Goal: Use online tool/utility: Utilize a website feature to perform a specific function

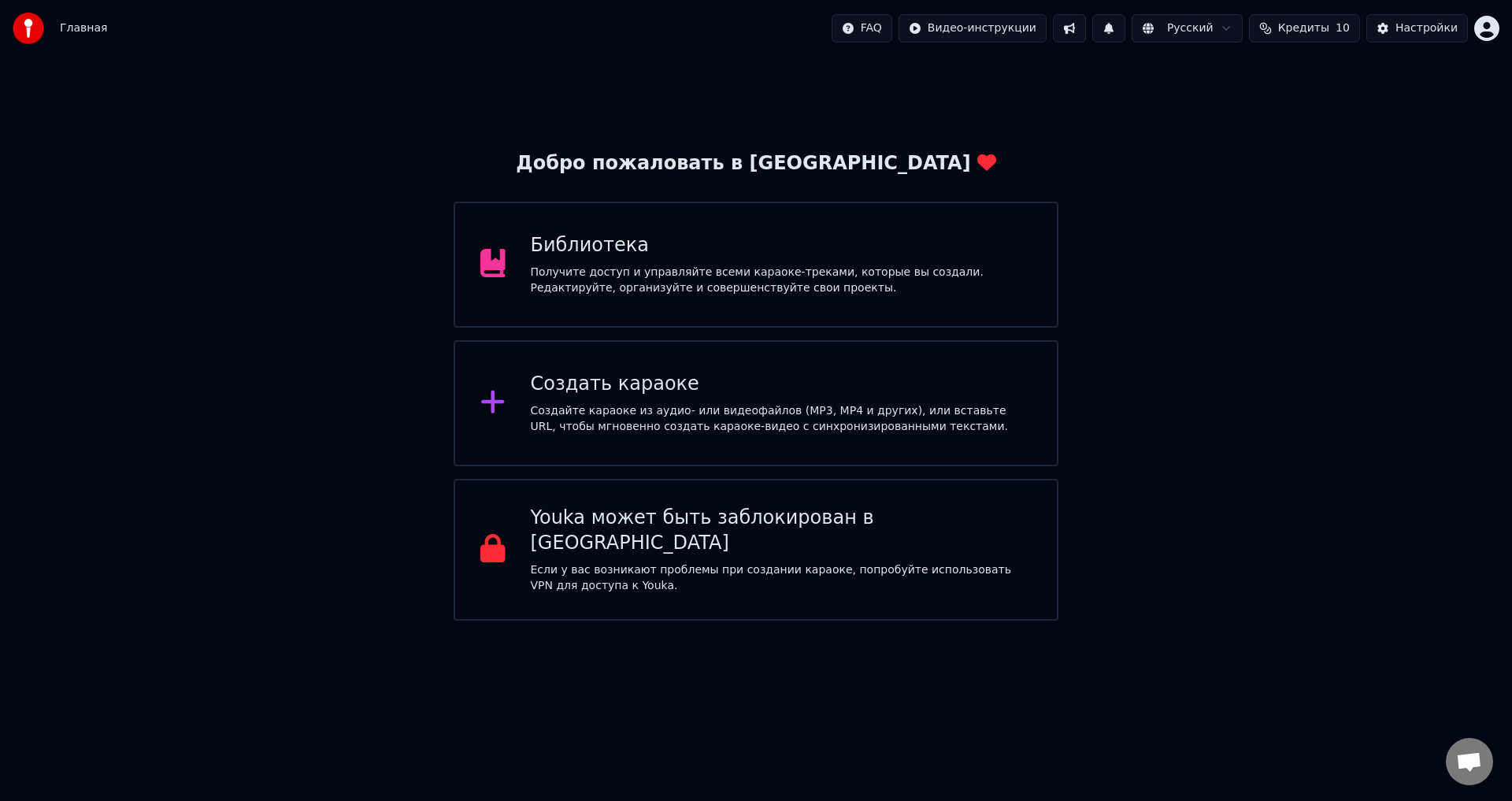
click at [583, 414] on div "Создайте караоке из аудио- или видеофайлов (MP3, MP4 и других), или вставьте UR…" at bounding box center [782, 418] width 501 height 31
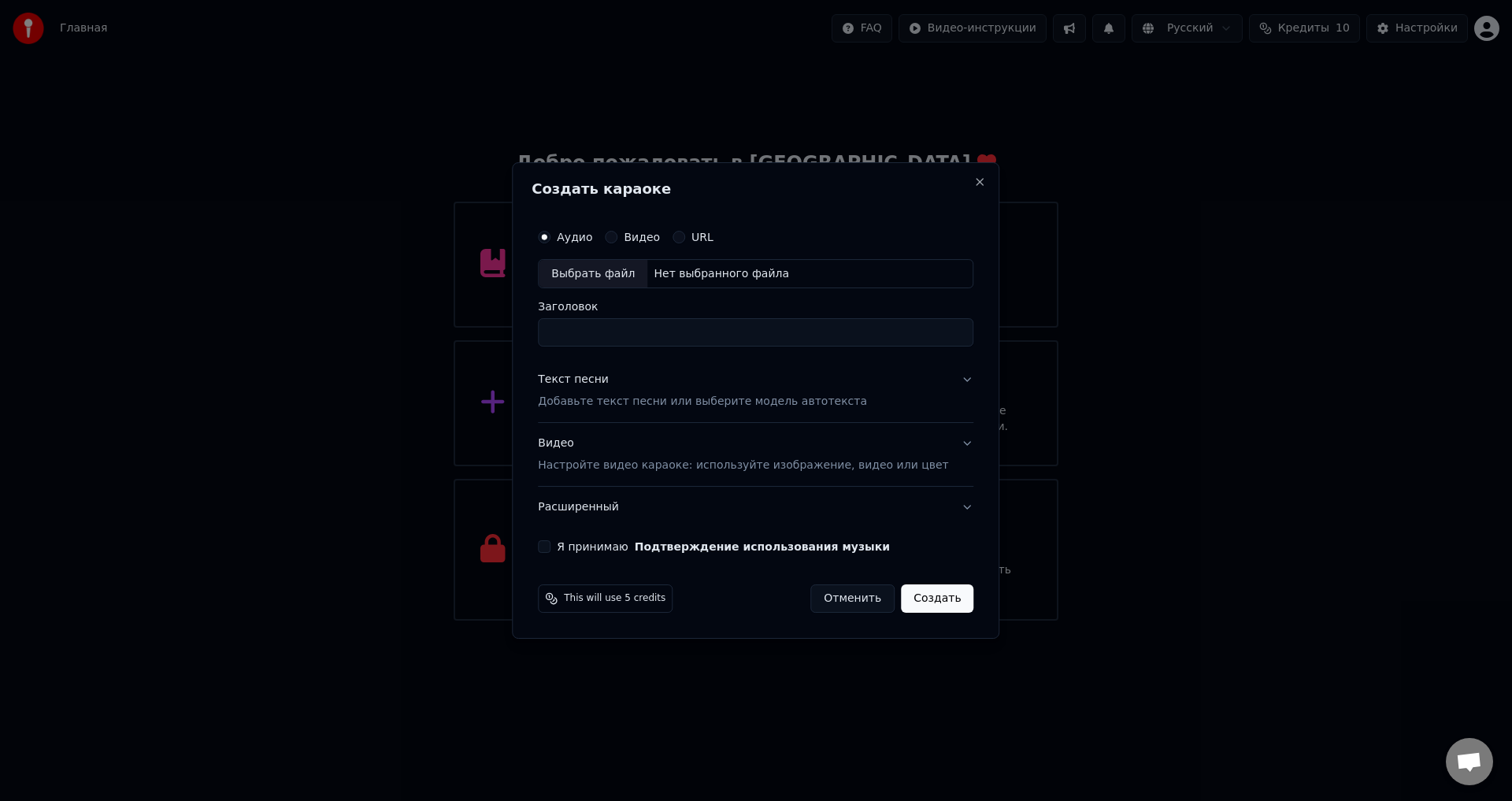
click at [624, 274] on div "Выбрать файл" at bounding box center [592, 274] width 109 height 29
type input "**********"
click at [589, 379] on div "Текст песни" at bounding box center [573, 380] width 71 height 16
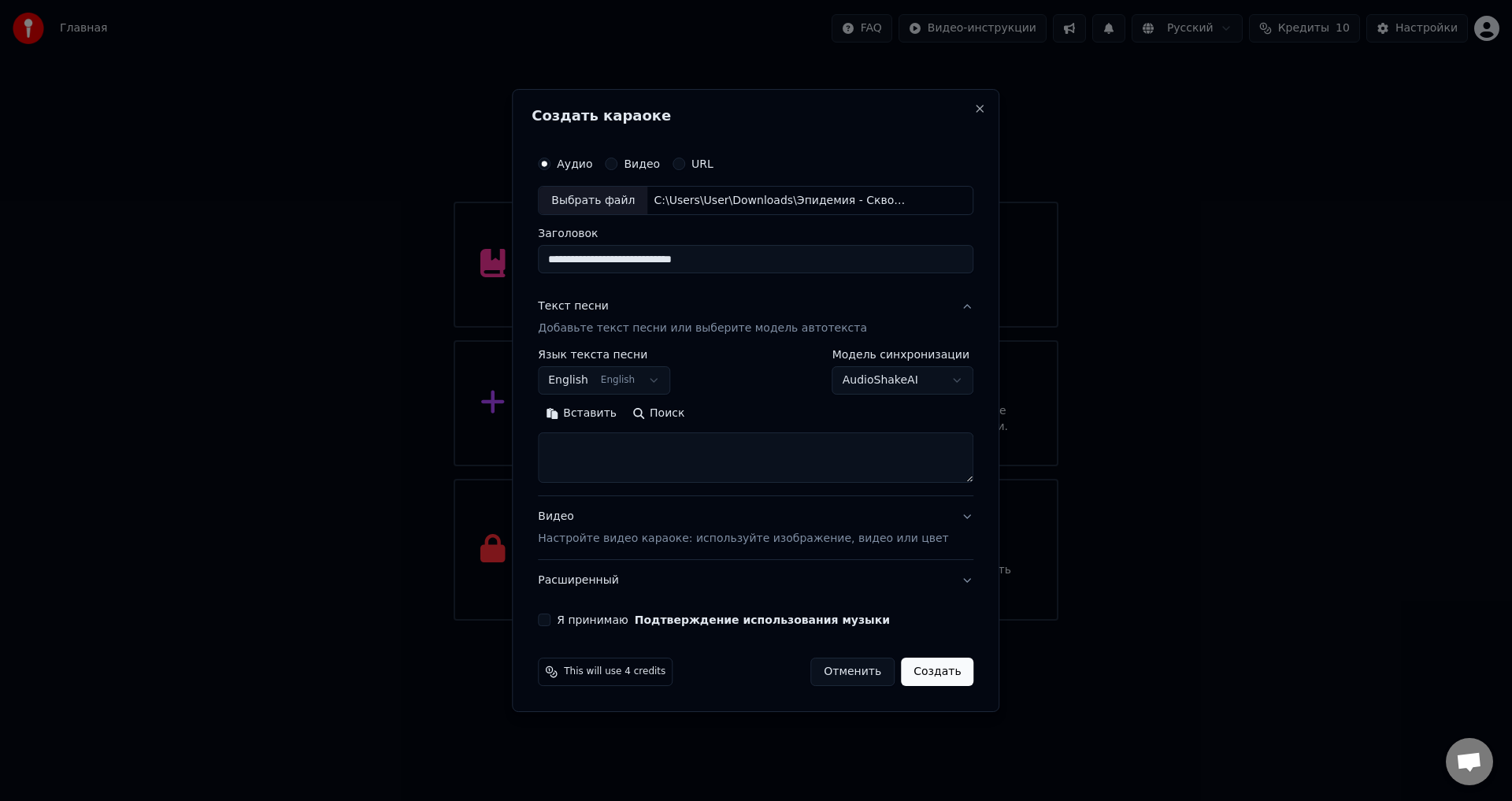
click at [622, 460] on textarea at bounding box center [755, 459] width 435 height 50
paste textarea "**********"
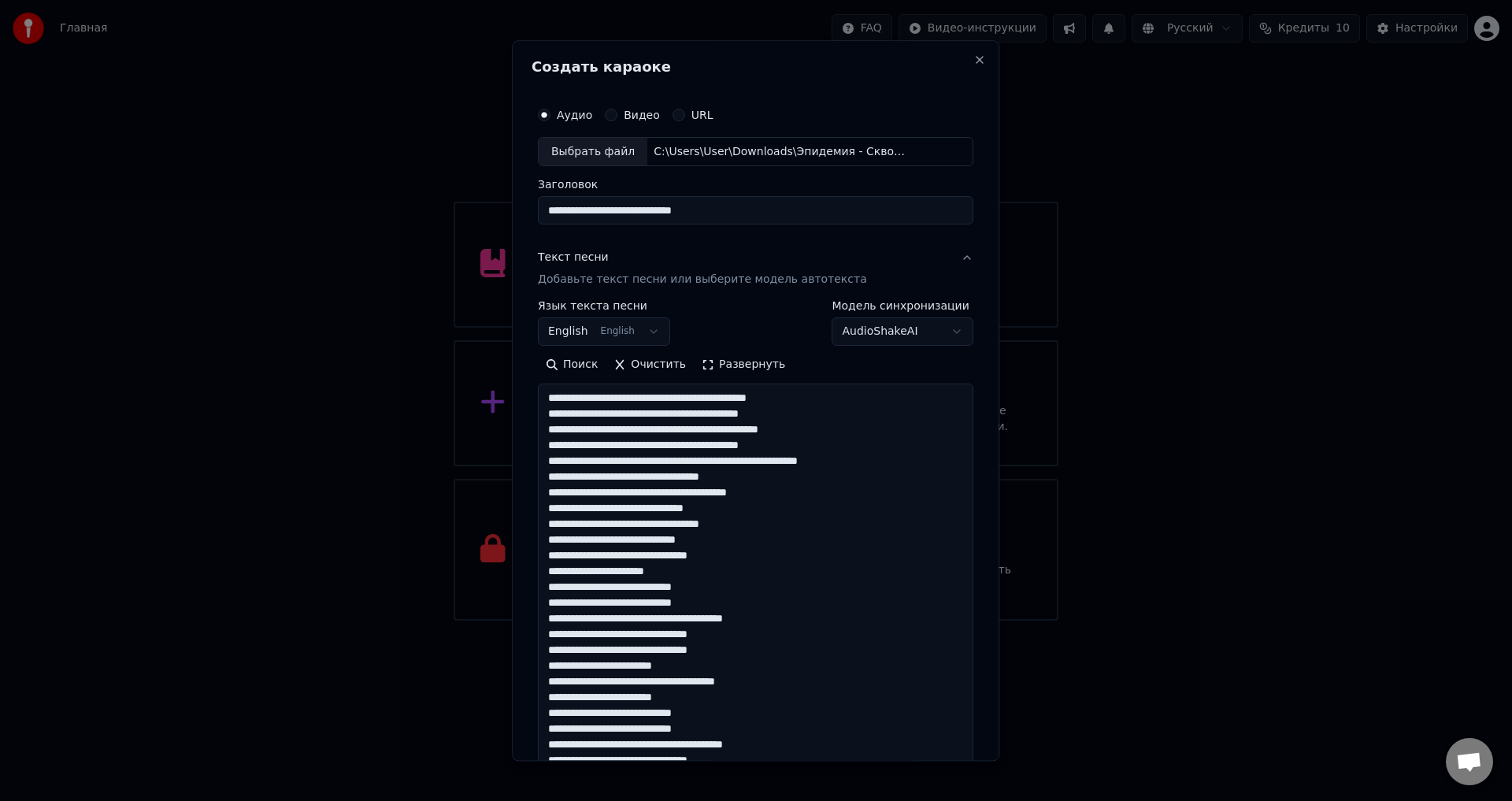
scroll to position [336, 0]
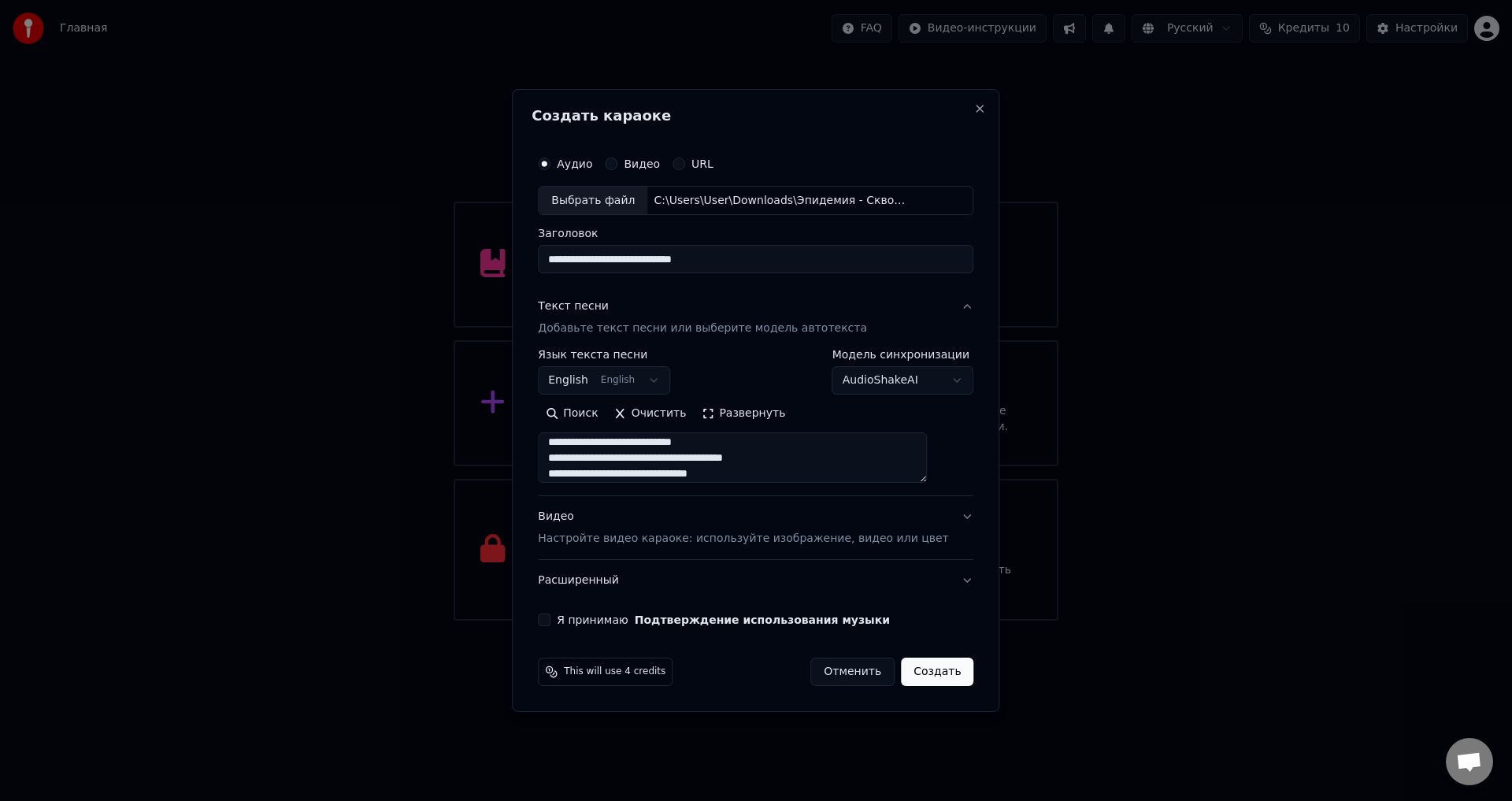
type textarea "**********"
click at [614, 381] on button "English English" at bounding box center [603, 381] width 132 height 29
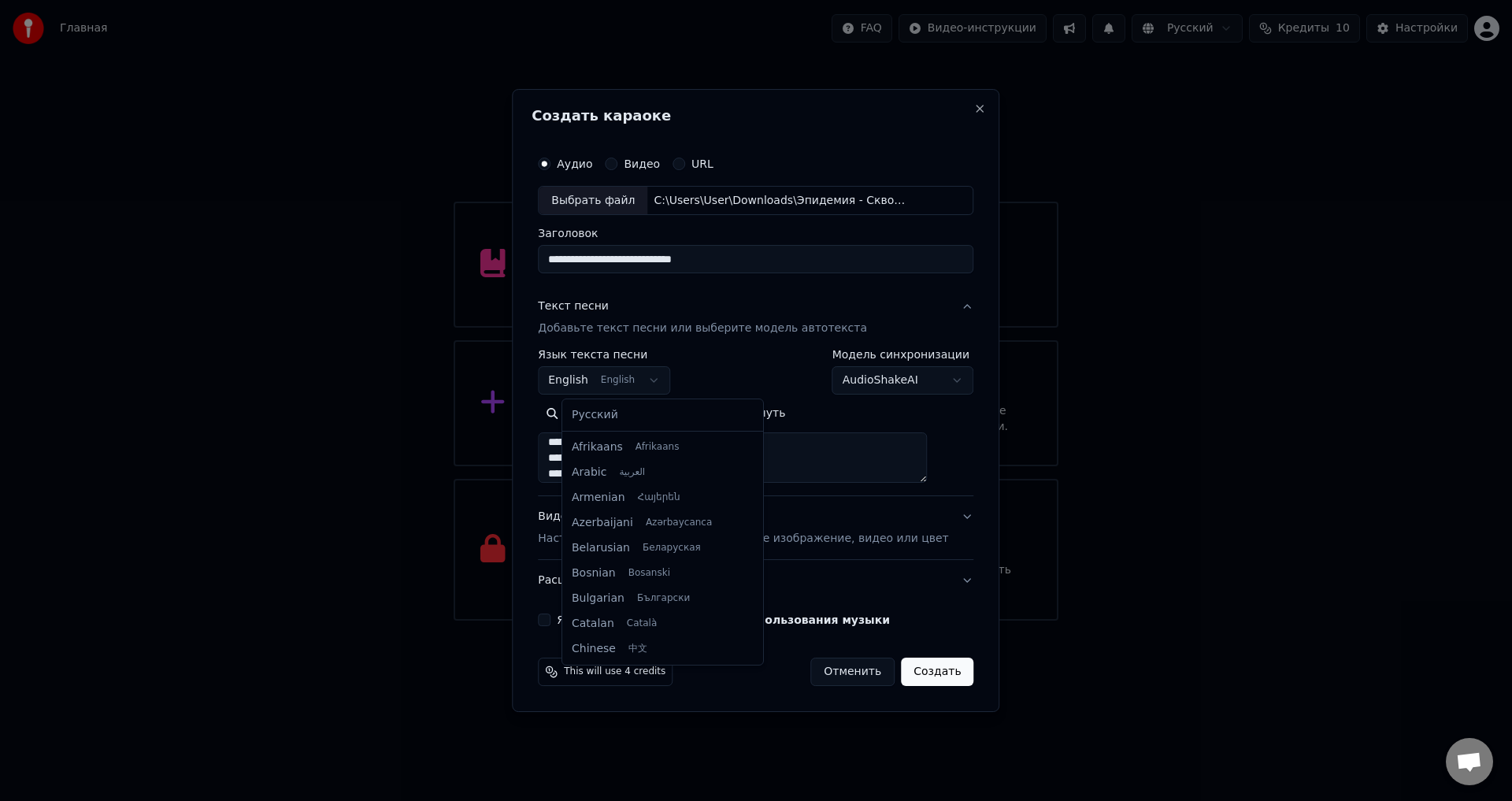
scroll to position [126, 0]
select select "**"
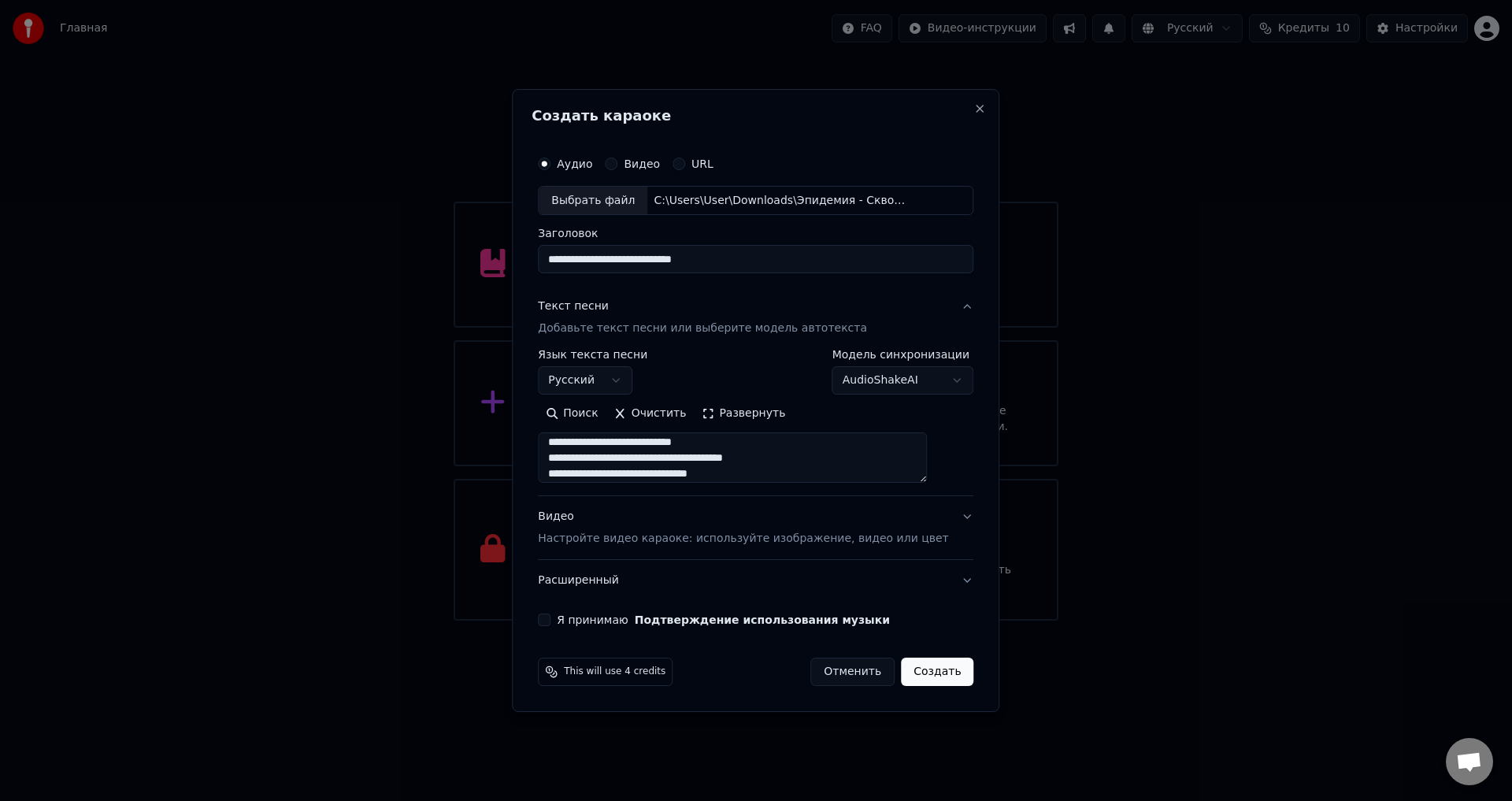
click at [761, 381] on div "**********" at bounding box center [755, 372] width 435 height 45
click at [777, 536] on p "Настройте видео караоке: используйте изображение, видео или цвет" at bounding box center [743, 538] width 411 height 16
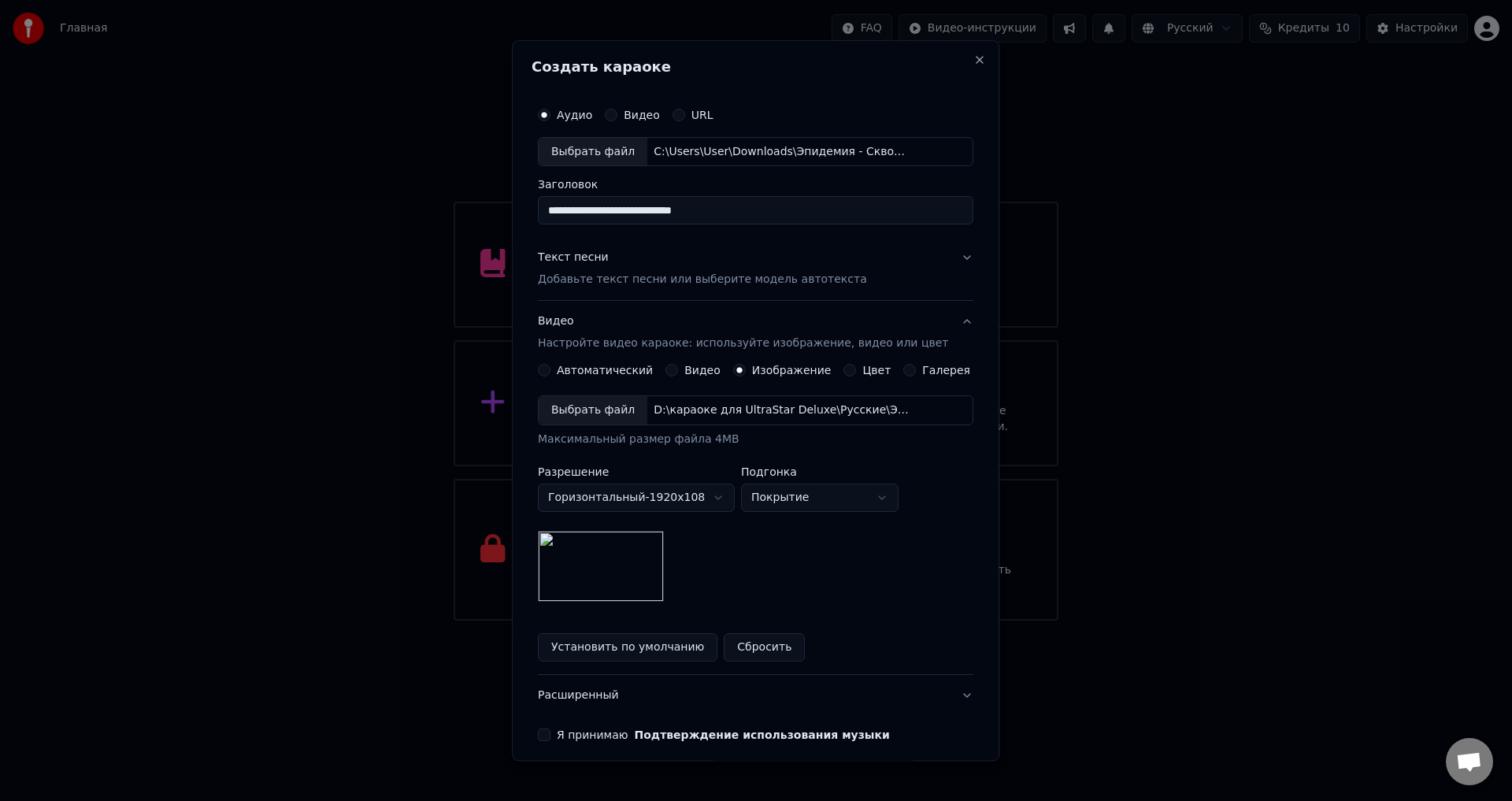
click at [605, 409] on div "Выбрать файл" at bounding box center [592, 411] width 109 height 29
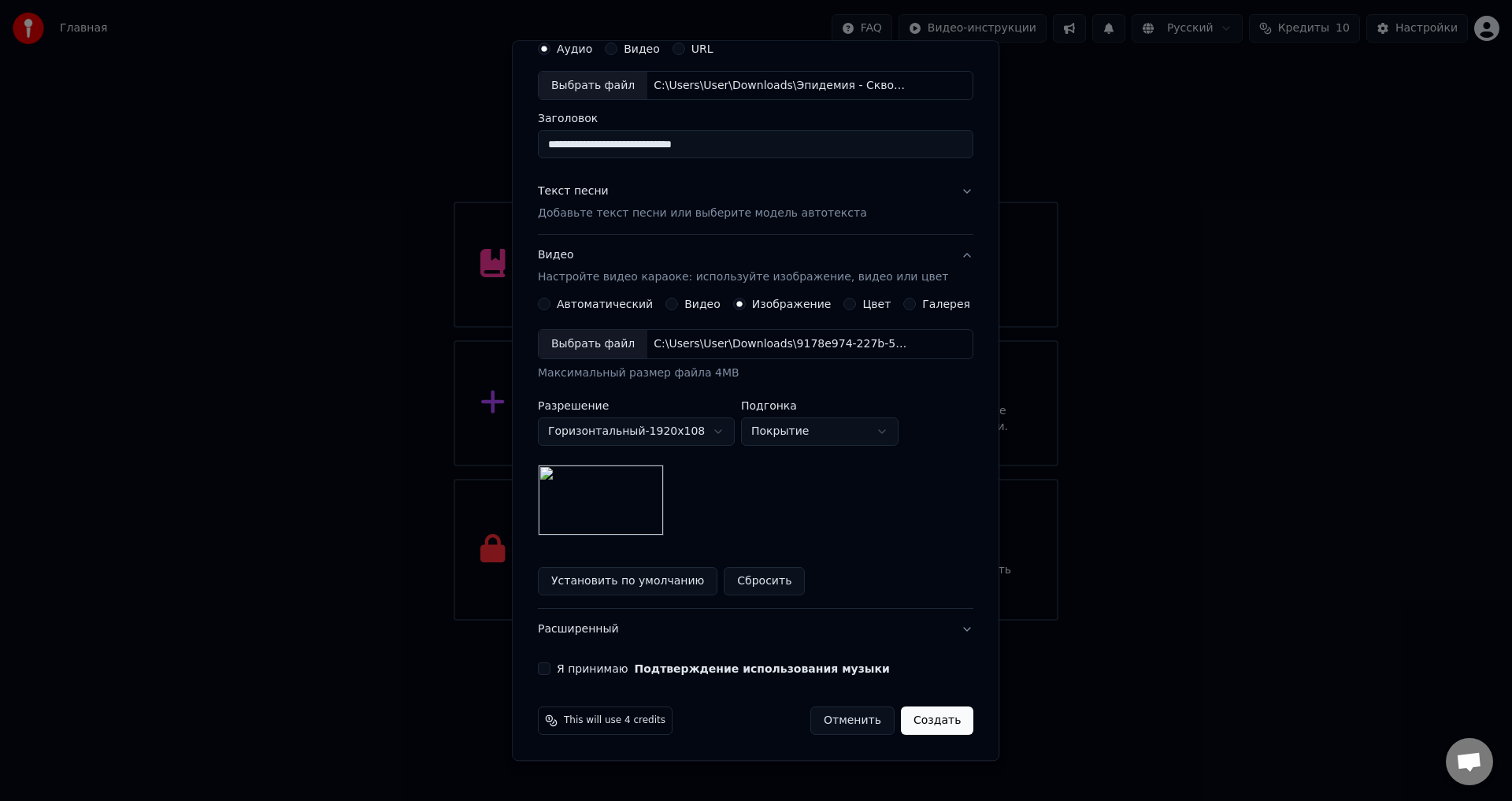
click at [550, 664] on button "Я принимаю Подтверждение использования музыки" at bounding box center [544, 669] width 13 height 13
click at [909, 722] on button "Создать" at bounding box center [936, 721] width 72 height 29
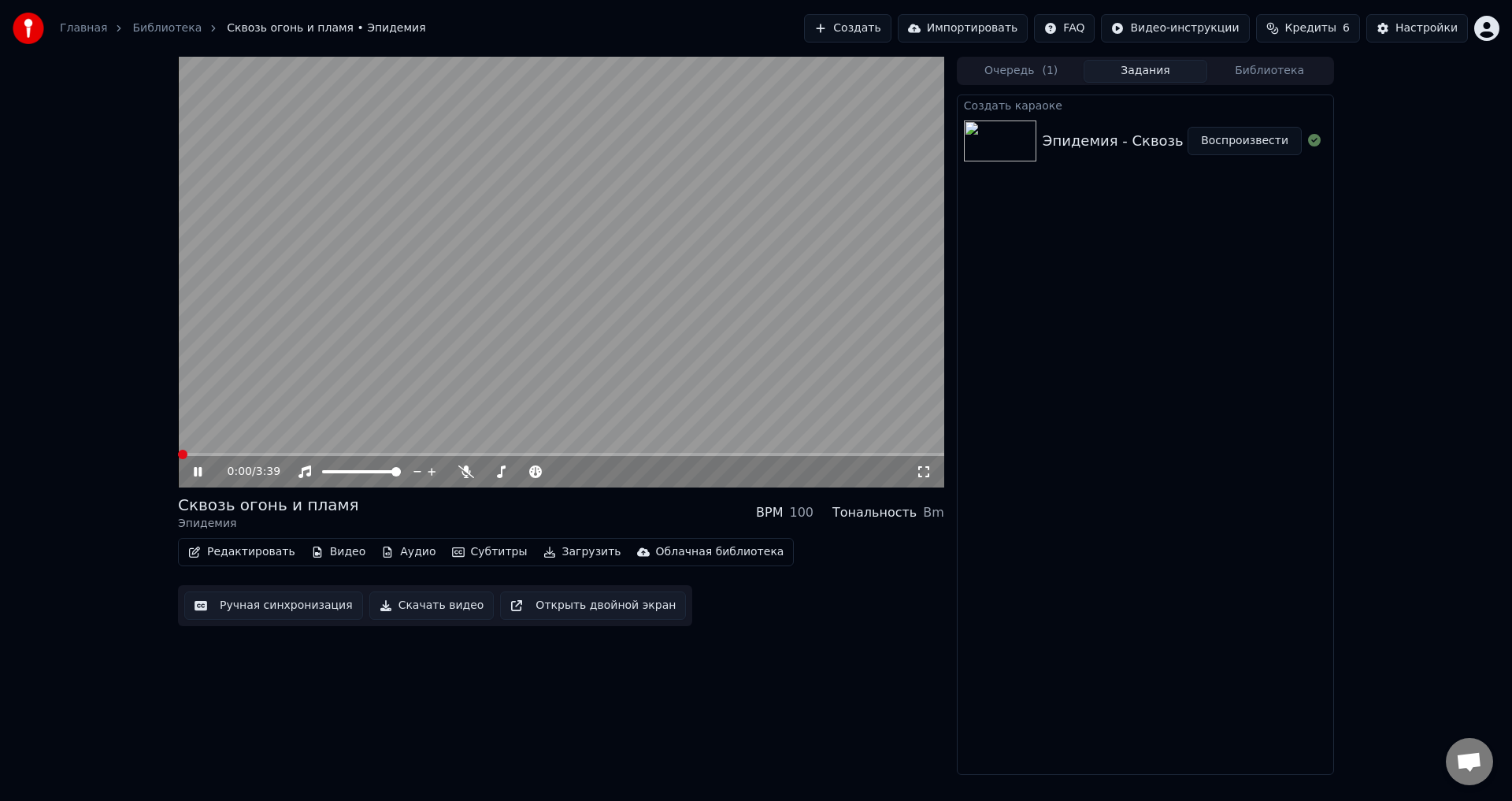
click at [178, 459] on span at bounding box center [182, 454] width 9 height 9
click at [273, 454] on span at bounding box center [560, 454] width 766 height 3
click at [305, 452] on video at bounding box center [560, 272] width 766 height 431
click at [305, 421] on video at bounding box center [560, 272] width 766 height 431
click at [296, 454] on span at bounding box center [560, 454] width 766 height 3
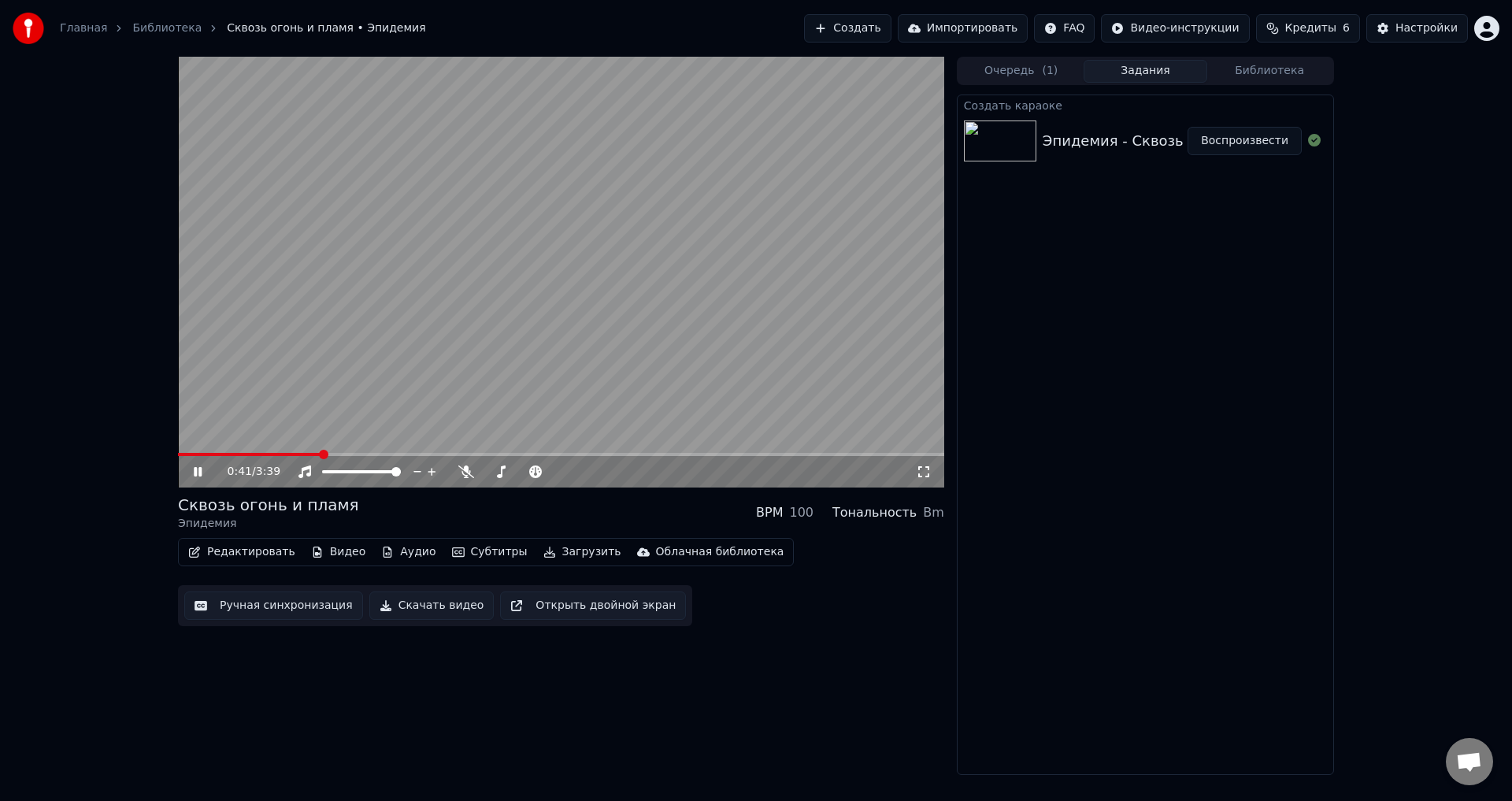
click at [322, 456] on span at bounding box center [560, 454] width 766 height 3
click at [524, 471] on span at bounding box center [523, 472] width 79 height 3
click at [484, 475] on span at bounding box center [488, 471] width 9 height 9
click at [205, 451] on video at bounding box center [560, 272] width 766 height 431
click at [202, 453] on span at bounding box center [315, 454] width 274 height 3
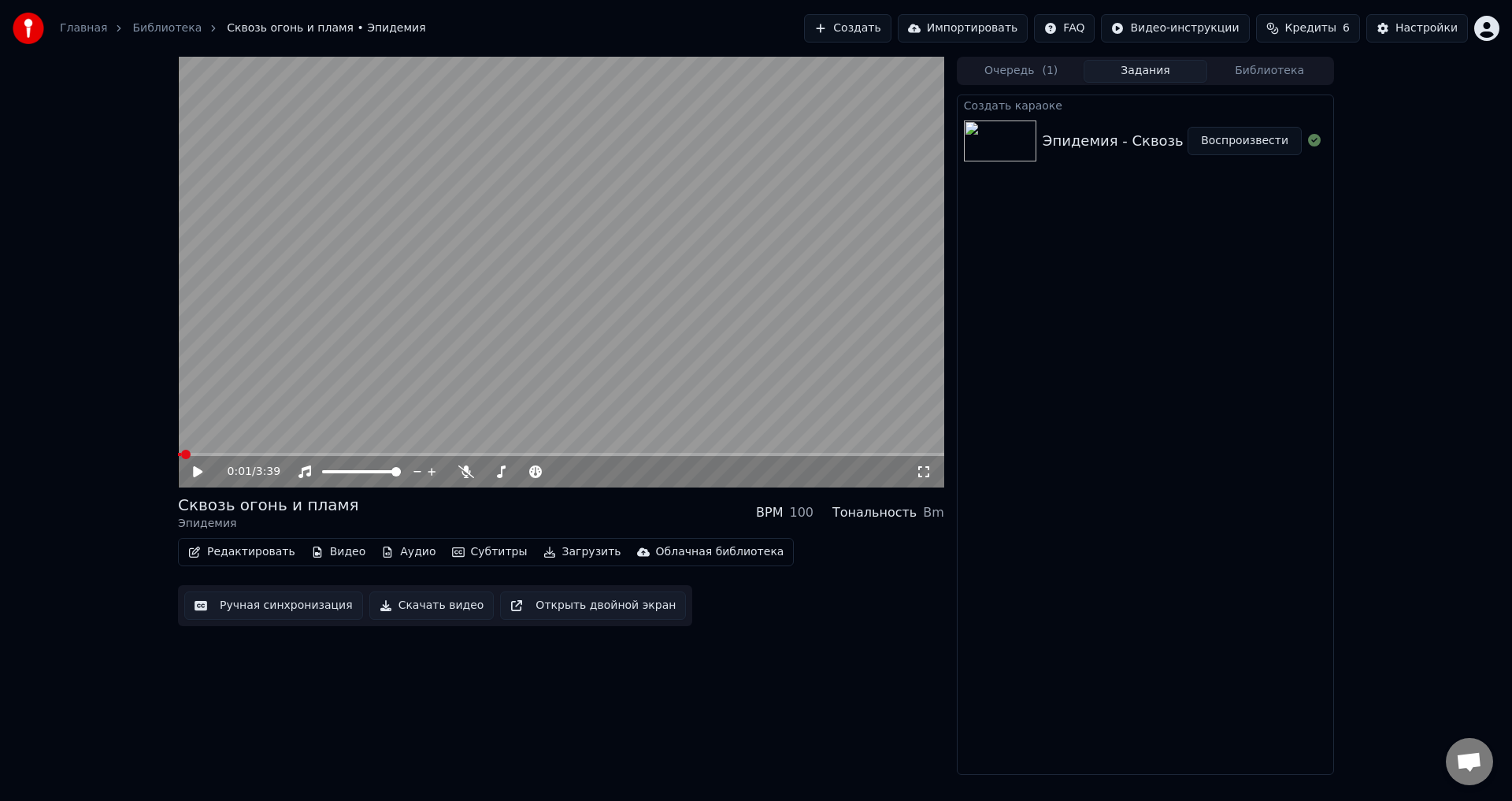
click at [178, 456] on span at bounding box center [179, 454] width 3 height 3
click at [200, 474] on icon at bounding box center [197, 471] width 9 height 11
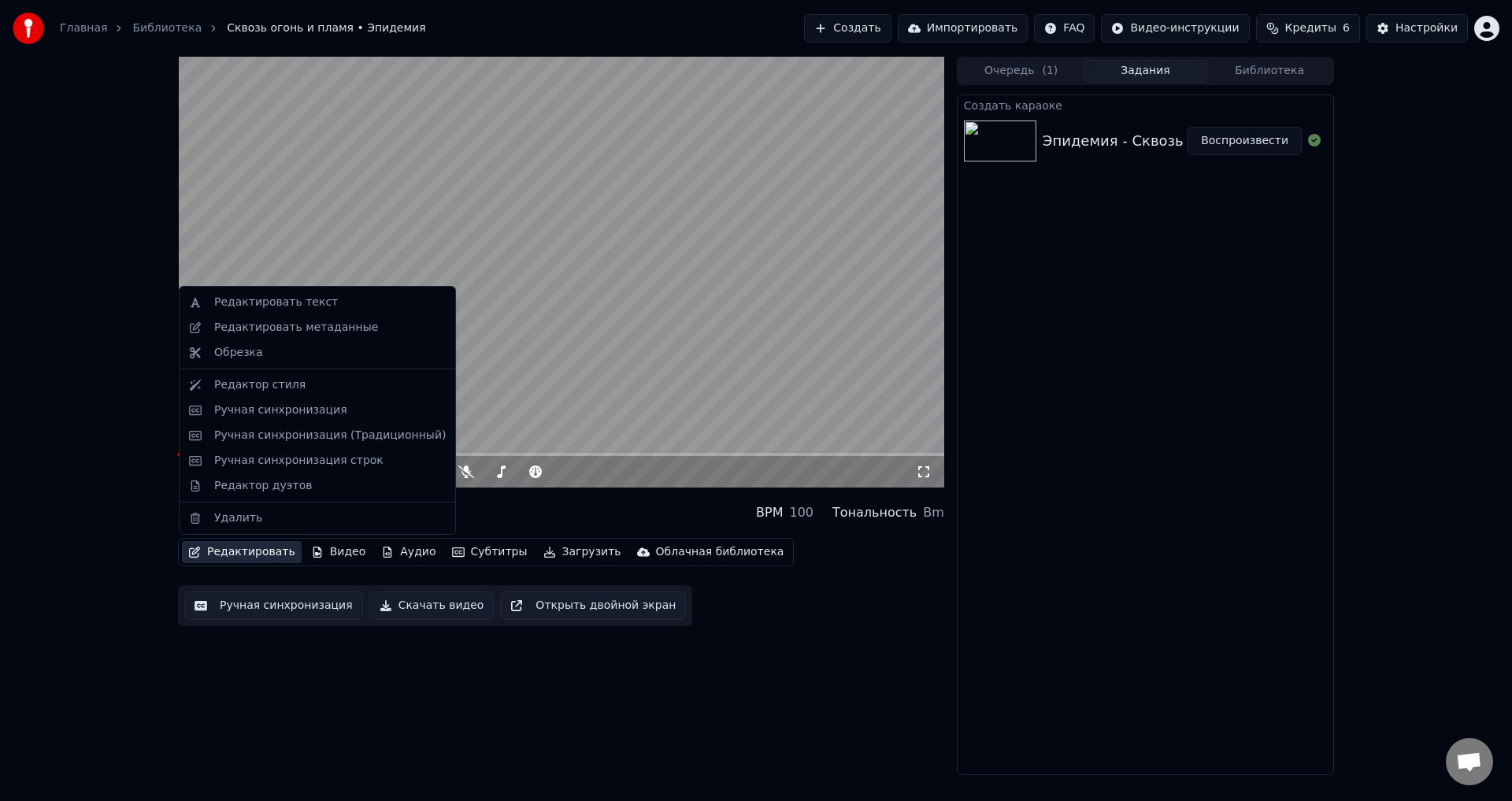
click at [257, 547] on button "Редактировать" at bounding box center [241, 552] width 119 height 22
click at [293, 303] on div "Редактировать текст" at bounding box center [276, 302] width 124 height 16
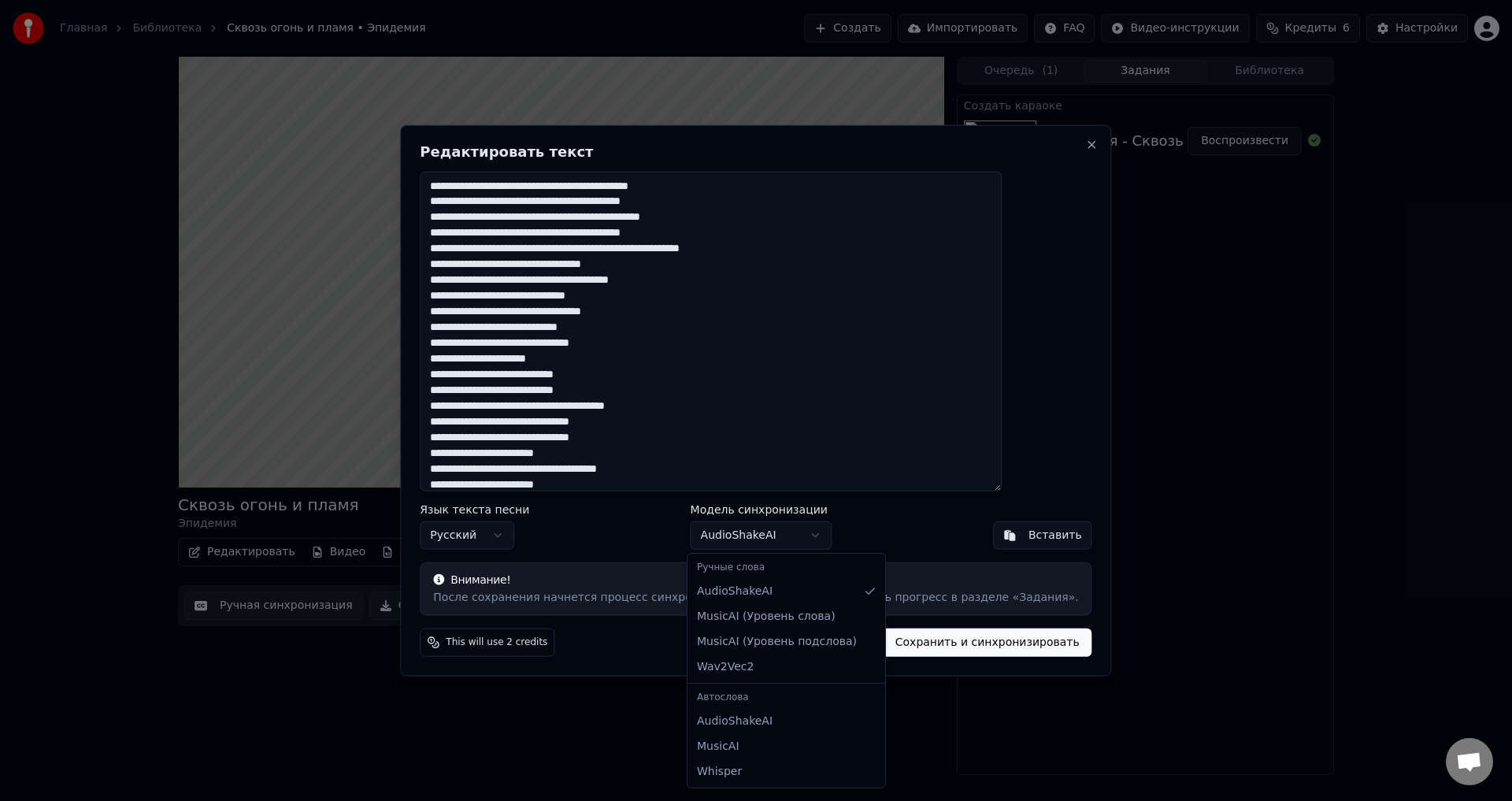
click at [753, 537] on body "Главная Библиотека Сквозь огонь и пламя • Эпидемия Создать Импортировать FAQ Ви…" at bounding box center [756, 400] width 1512 height 801
click at [607, 525] on body "Главная Библиотека Сквозь огонь и пламя • Эпидемия Создать Импортировать FAQ Ви…" at bounding box center [756, 400] width 1512 height 801
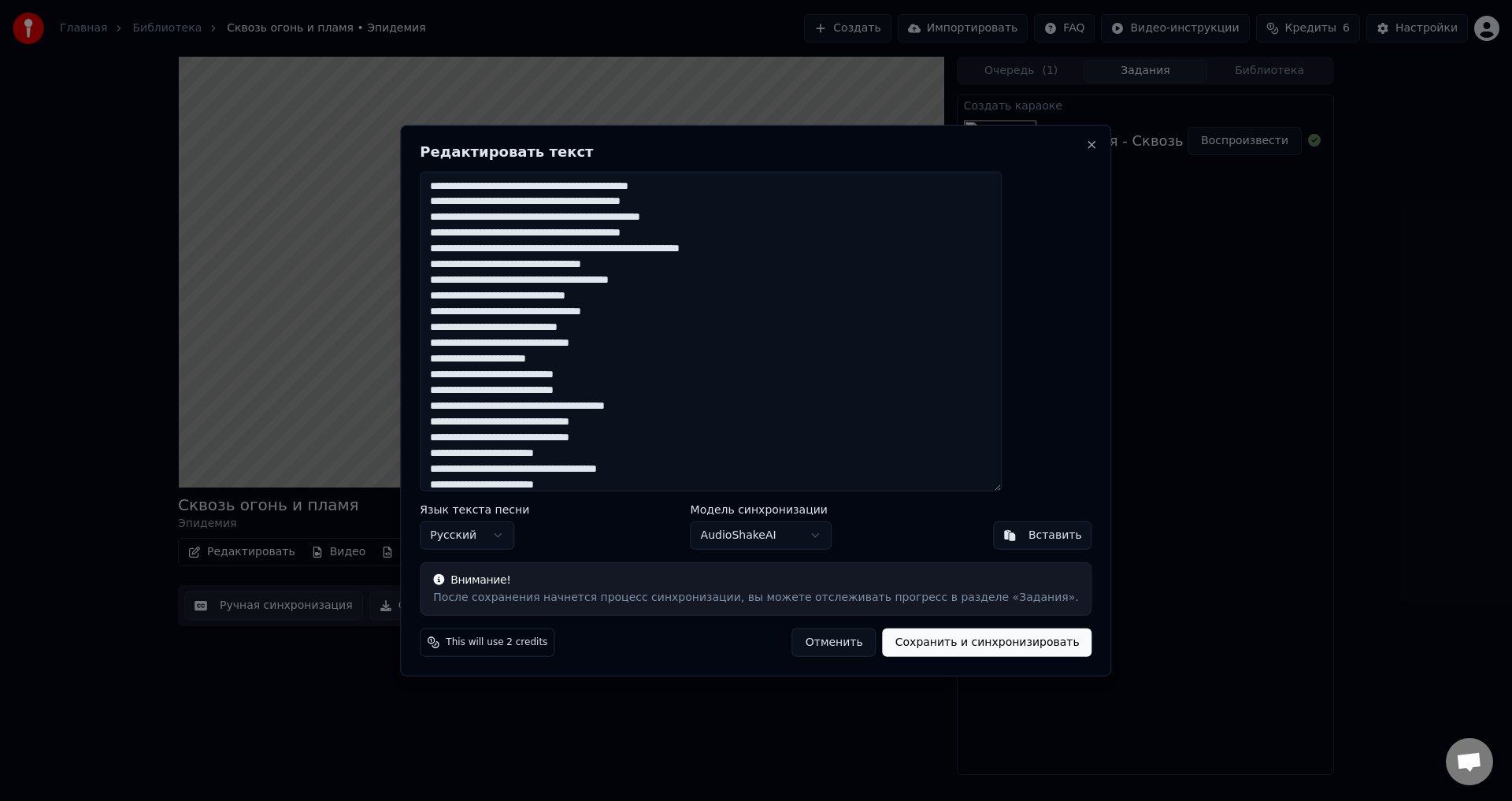
click at [807, 647] on button "Отменить" at bounding box center [834, 643] width 84 height 29
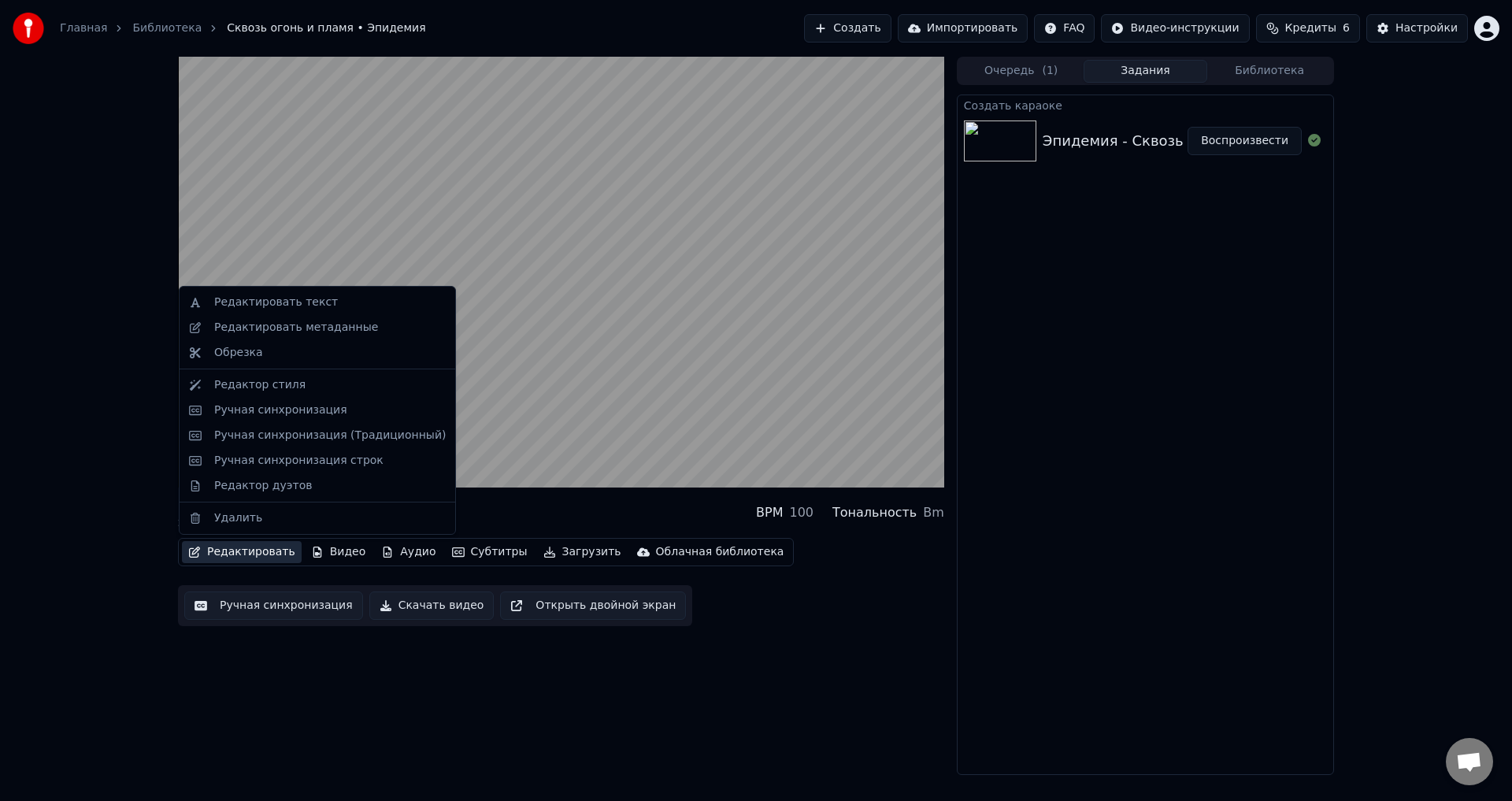
click at [270, 556] on button "Редактировать" at bounding box center [241, 552] width 119 height 22
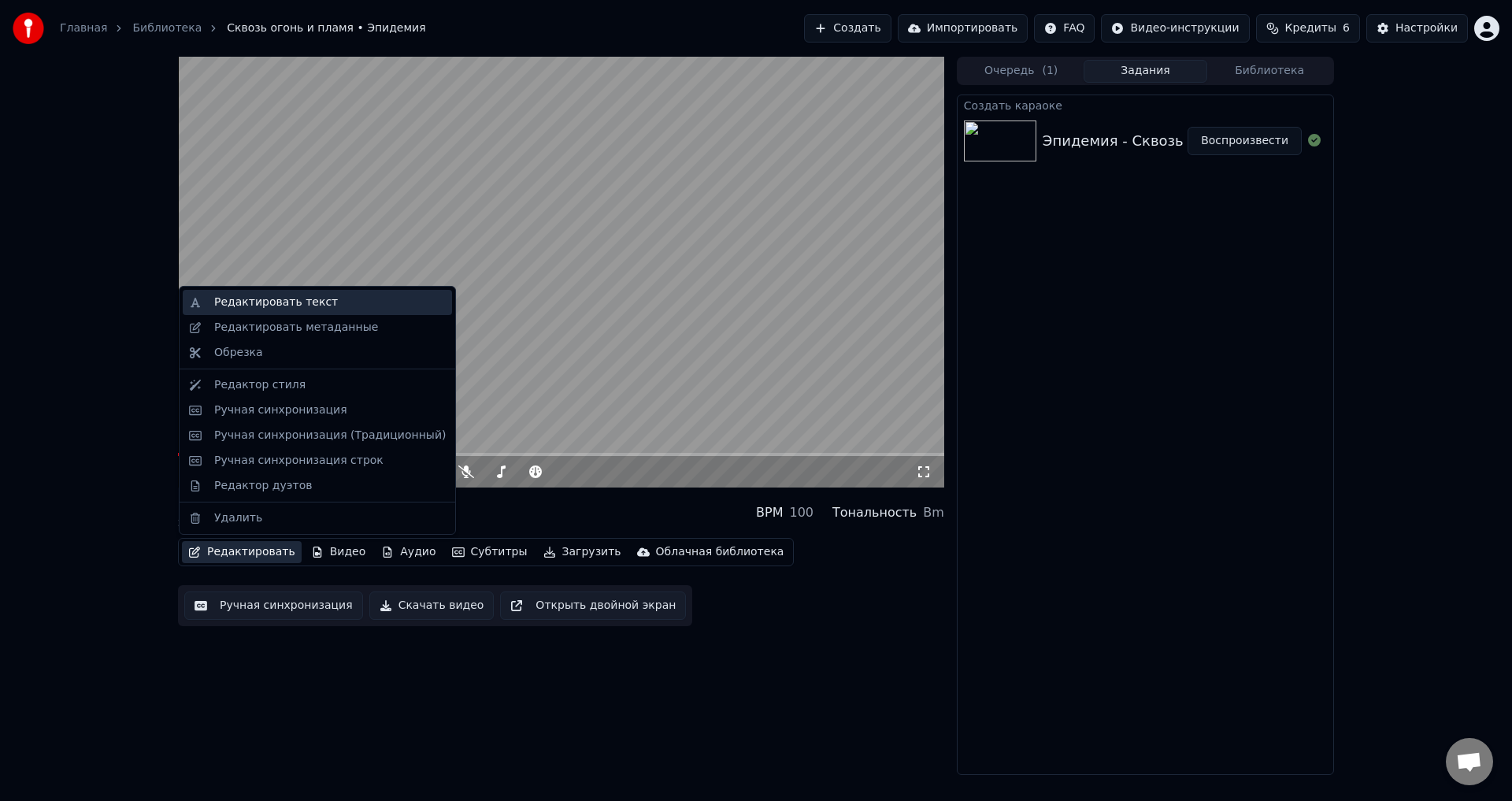
click at [300, 291] on div "Редактировать текст" at bounding box center [317, 302] width 269 height 25
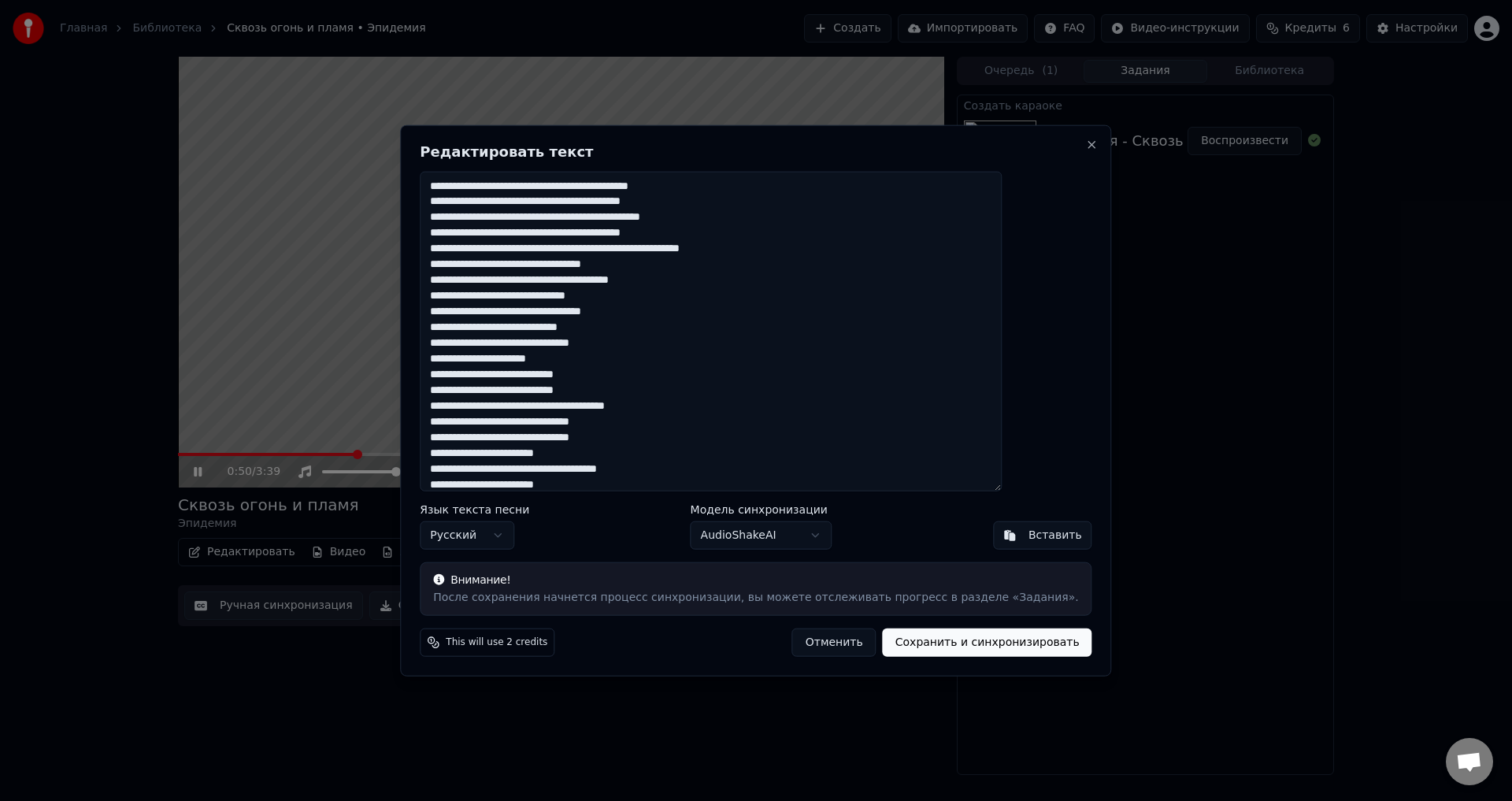
click at [473, 186] on textarea "**********" at bounding box center [711, 331] width 582 height 321
click at [964, 647] on button "Сохранить и синхронизировать" at bounding box center [987, 643] width 210 height 29
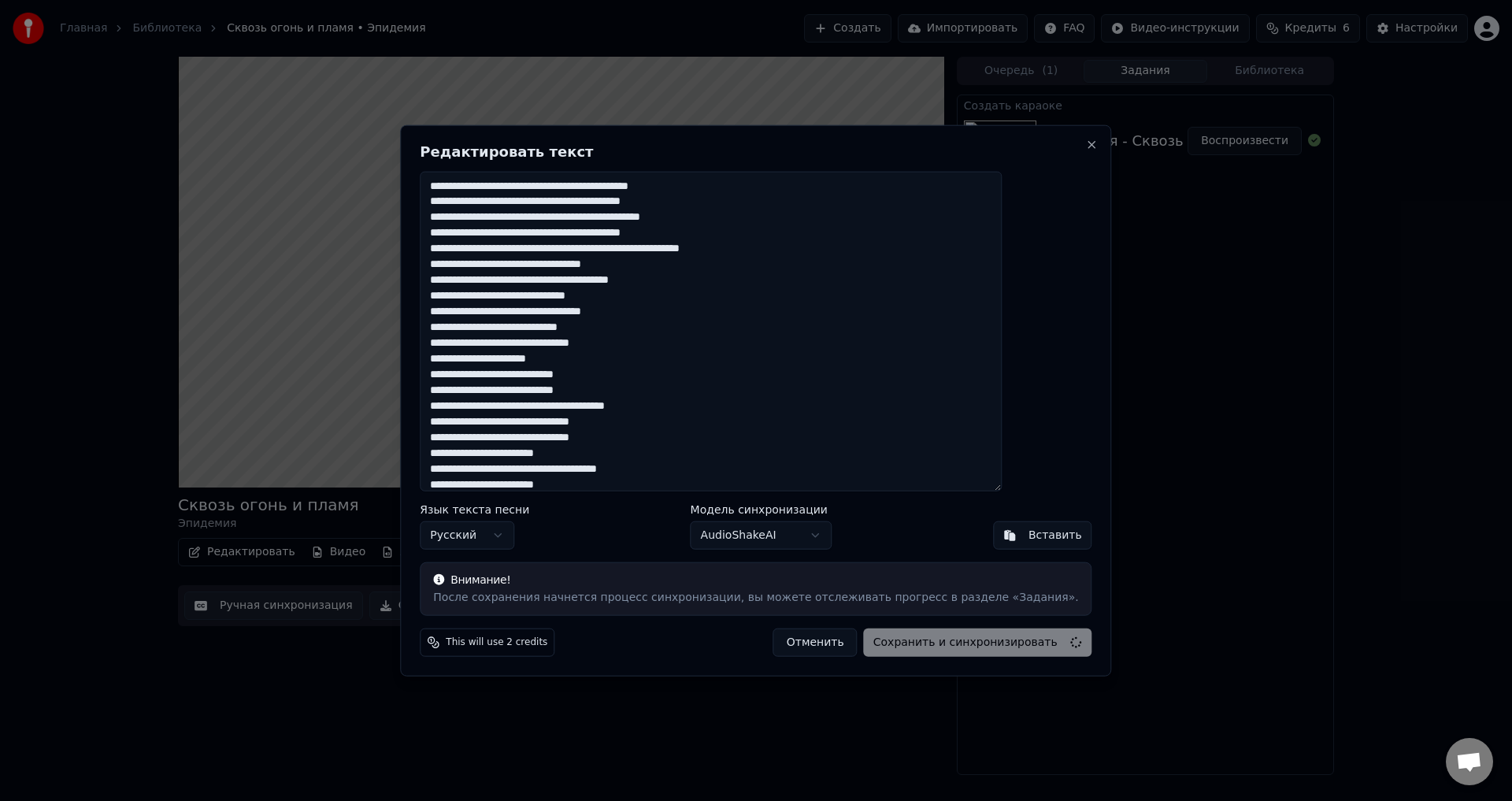
type textarea "**********"
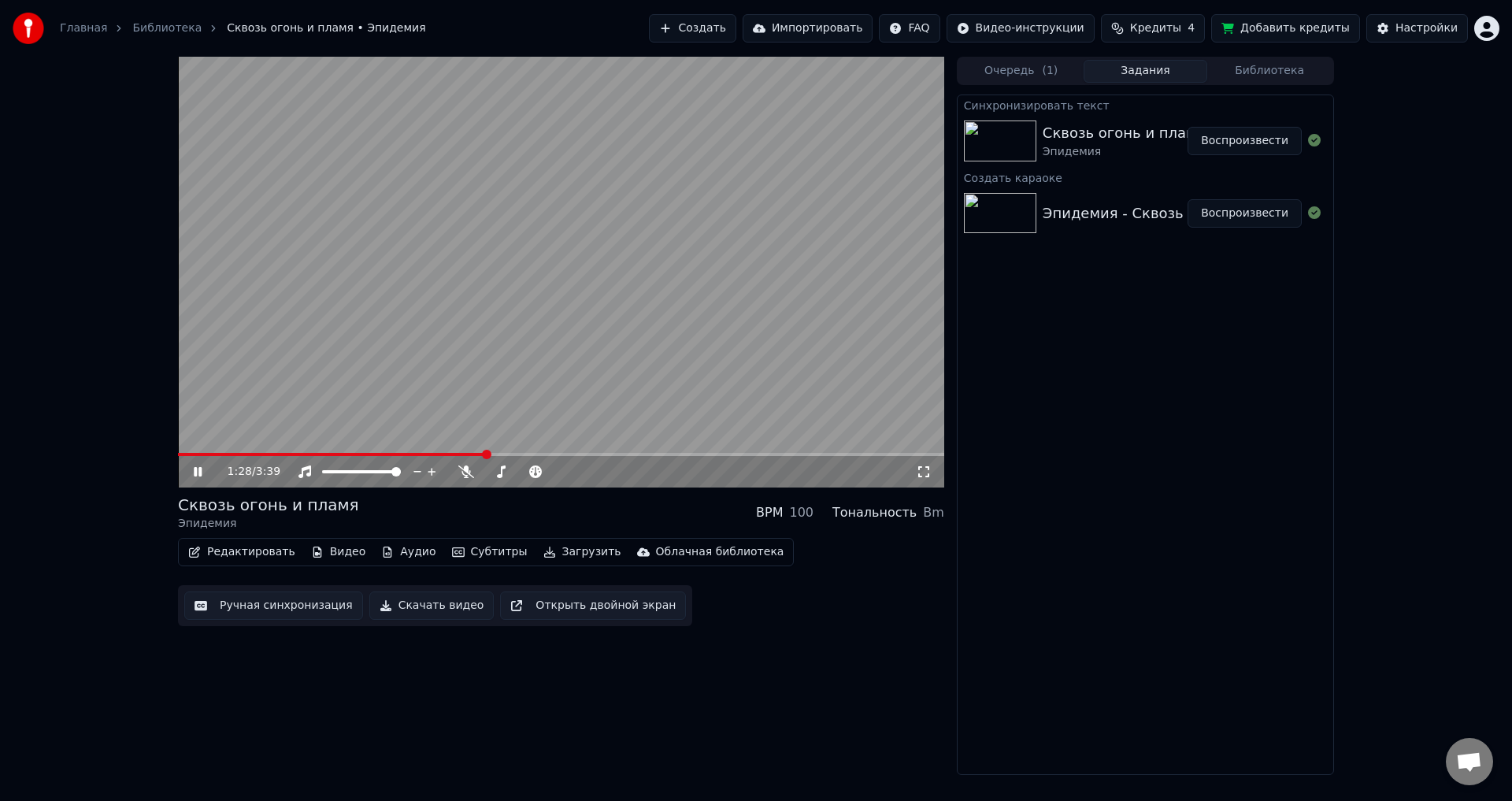
click at [591, 302] on video at bounding box center [560, 272] width 766 height 431
click at [1244, 141] on button "Воспроизвести" at bounding box center [1244, 141] width 114 height 29
click at [246, 454] on span at bounding box center [560, 454] width 766 height 3
click at [287, 454] on span at bounding box center [560, 454] width 766 height 3
click at [306, 454] on span at bounding box center [560, 454] width 766 height 3
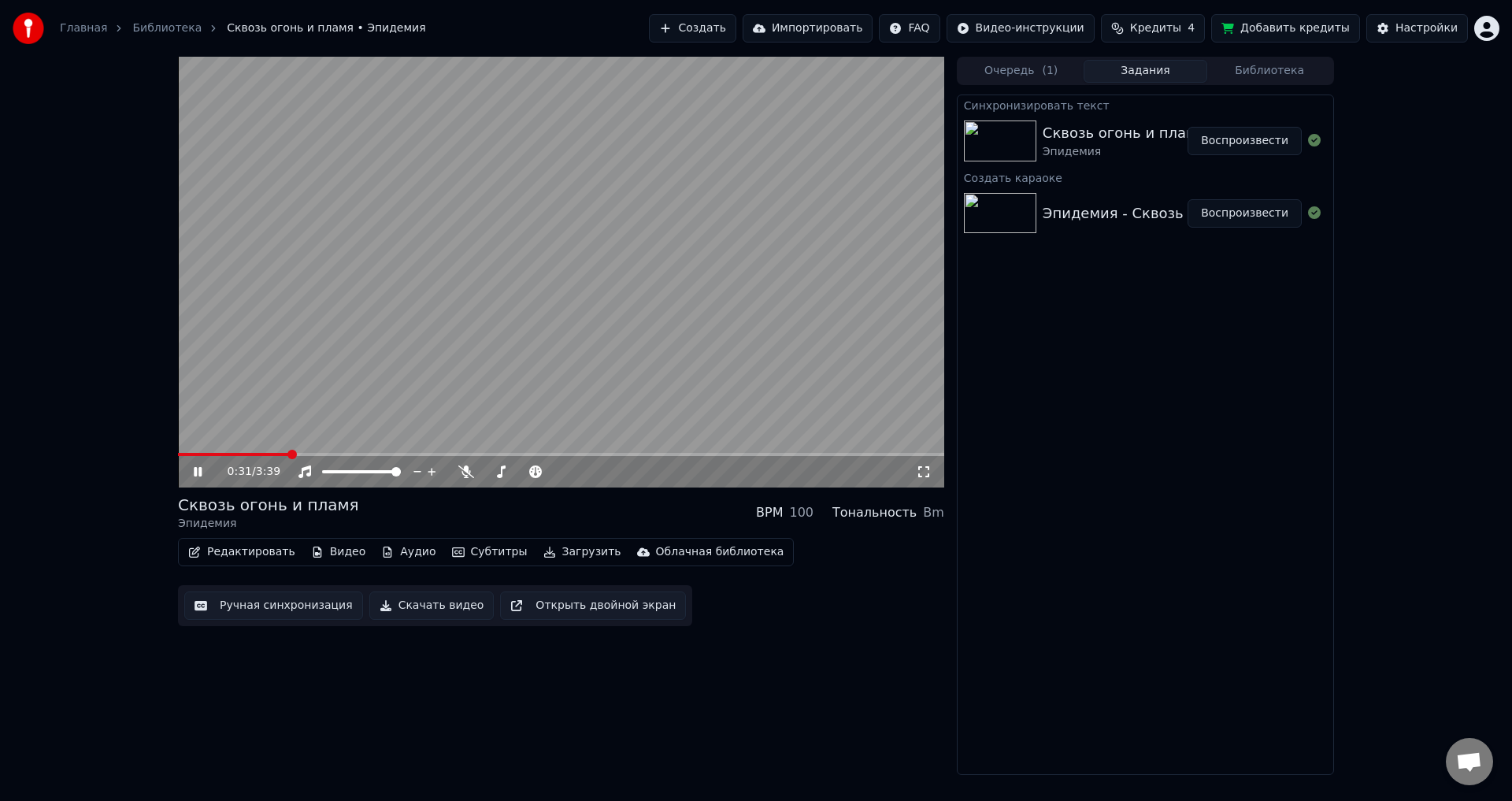
click at [336, 453] on span at bounding box center [560, 454] width 766 height 3
click at [310, 451] on video at bounding box center [560, 272] width 766 height 431
click at [304, 452] on video at bounding box center [560, 272] width 766 height 431
click at [303, 454] on span at bounding box center [240, 454] width 125 height 3
click at [284, 454] on span at bounding box center [231, 454] width 108 height 3
